Goal: Information Seeking & Learning: Learn about a topic

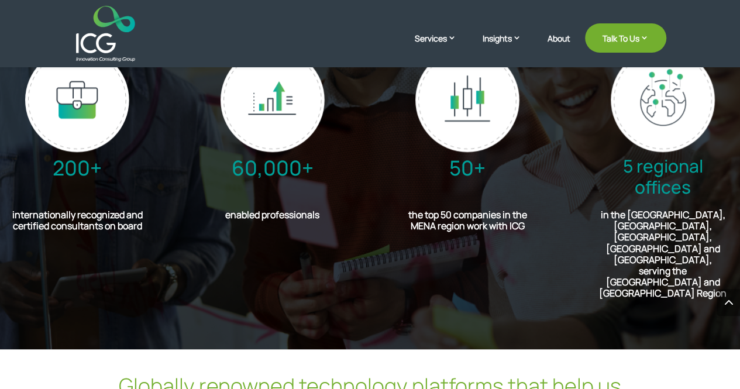
scroll to position [2653, 0]
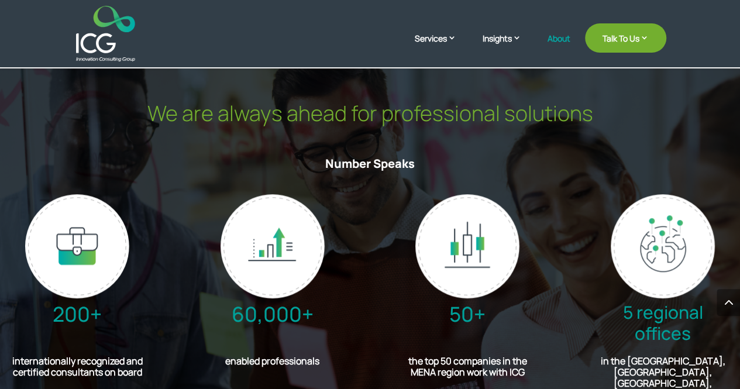
click at [553, 37] on link "About" at bounding box center [558, 47] width 23 height 27
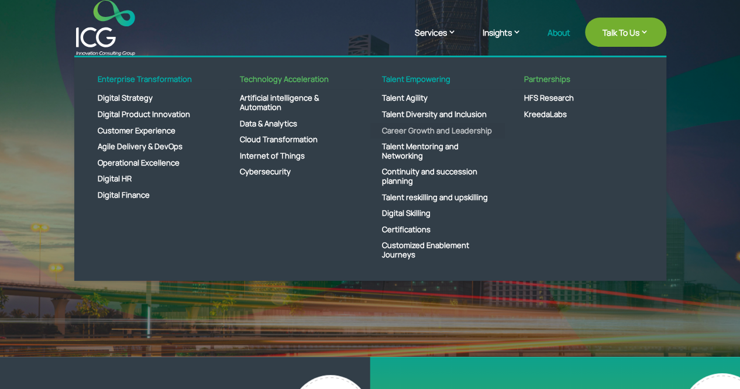
click at [409, 129] on link "Career Growth and Leadership" at bounding box center [437, 131] width 134 height 16
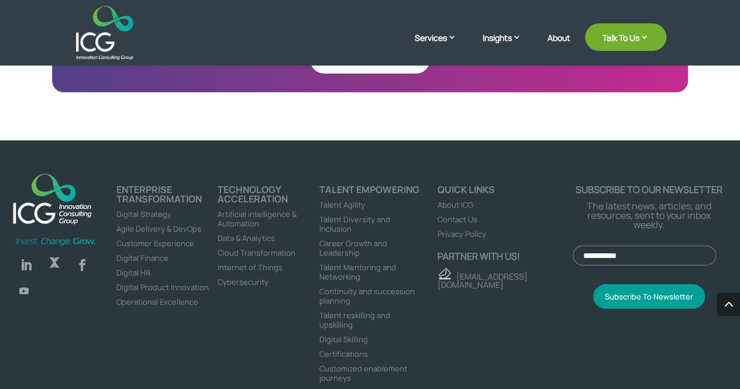
scroll to position [1655, 0]
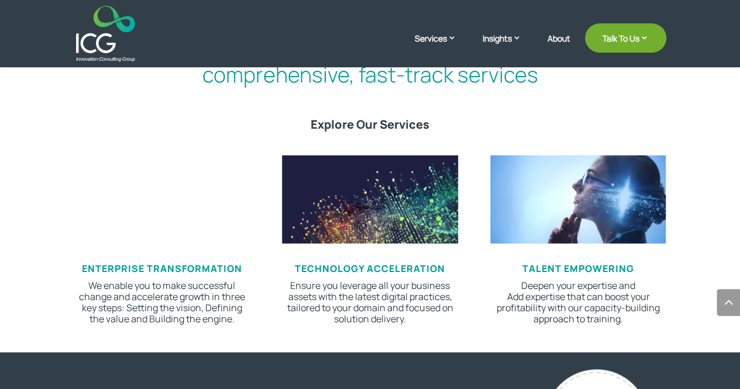
scroll to position [585, 0]
